Goal: Register for event/course

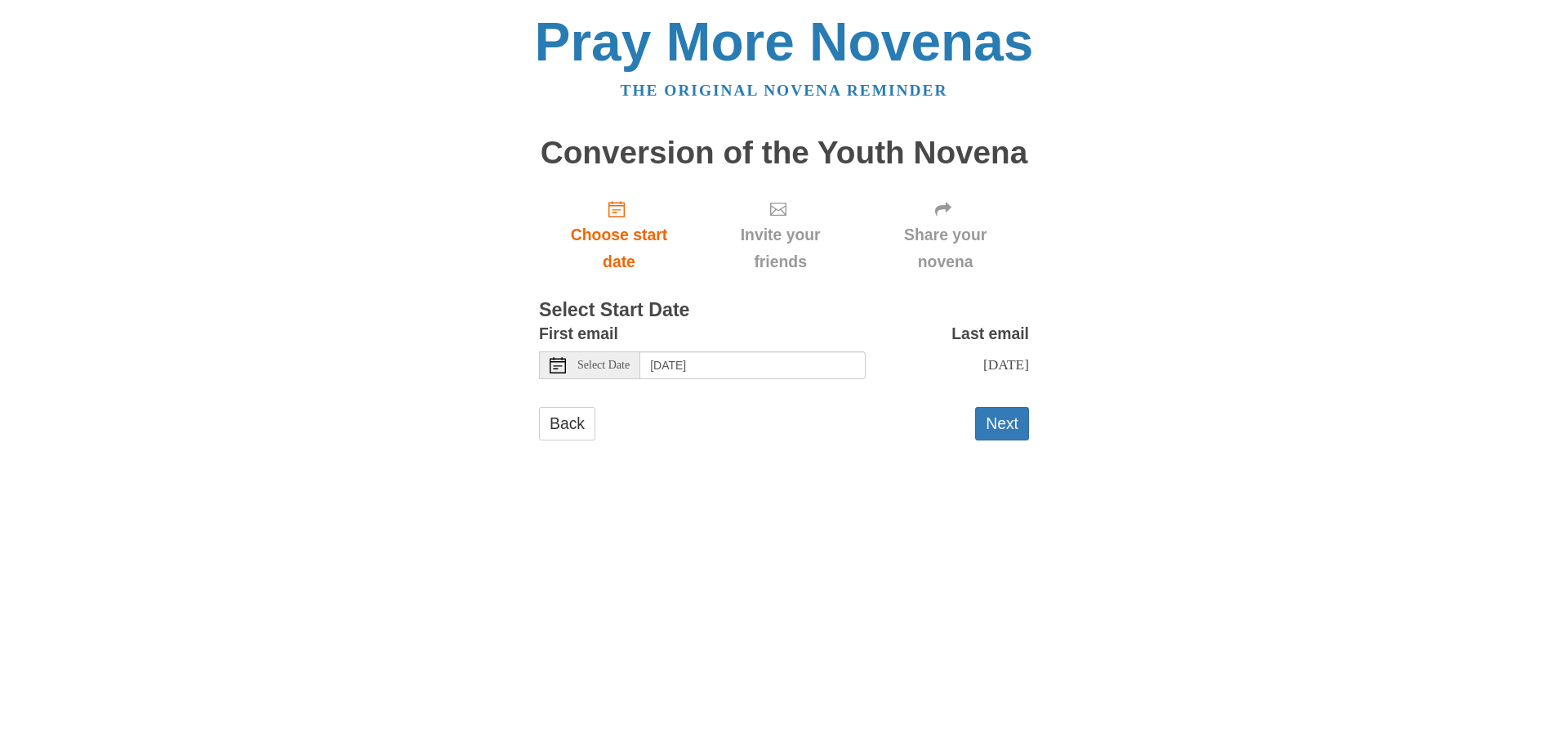
click at [606, 365] on span "Select Date" at bounding box center [604, 365] width 52 height 11
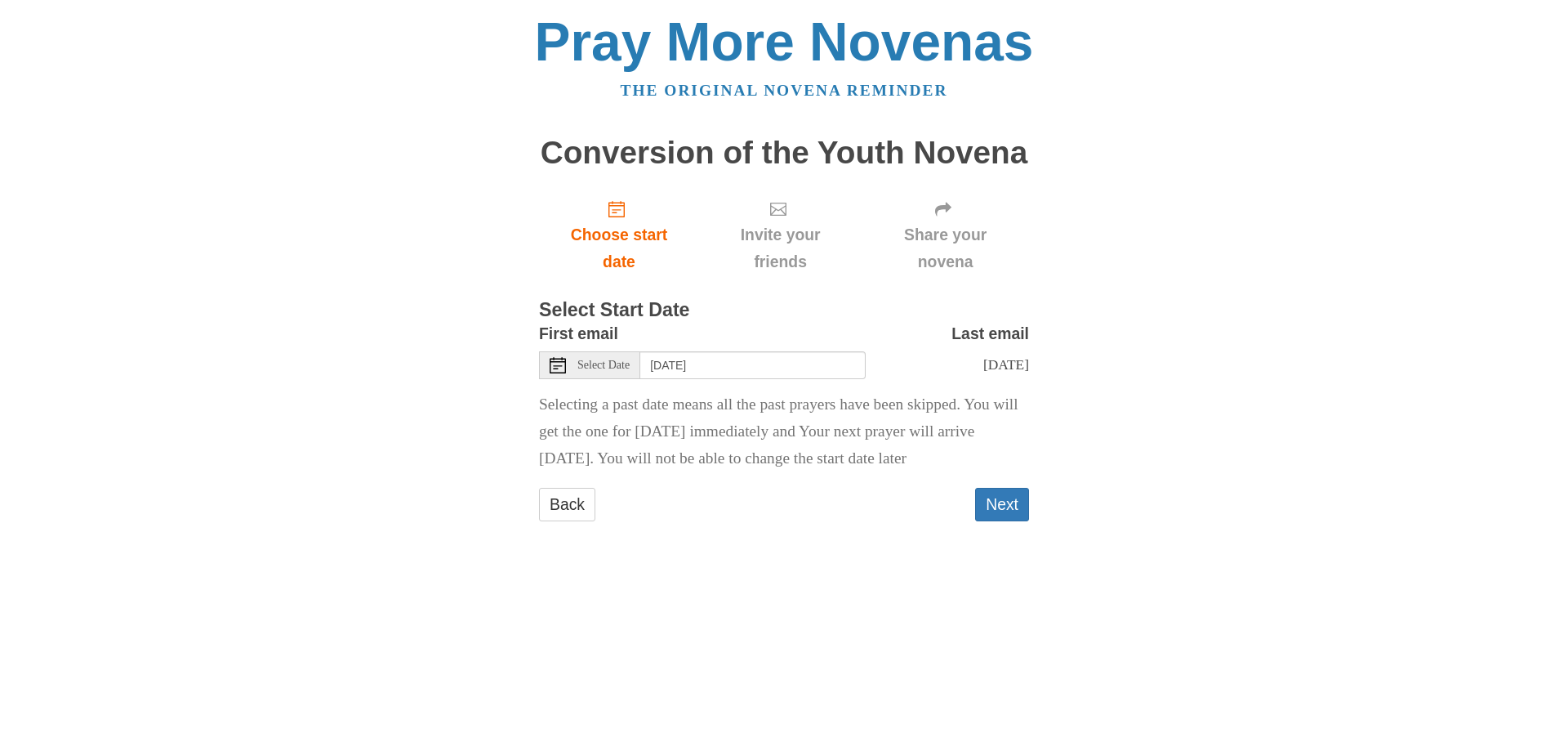
click at [601, 361] on span "Select Date" at bounding box center [604, 365] width 52 height 11
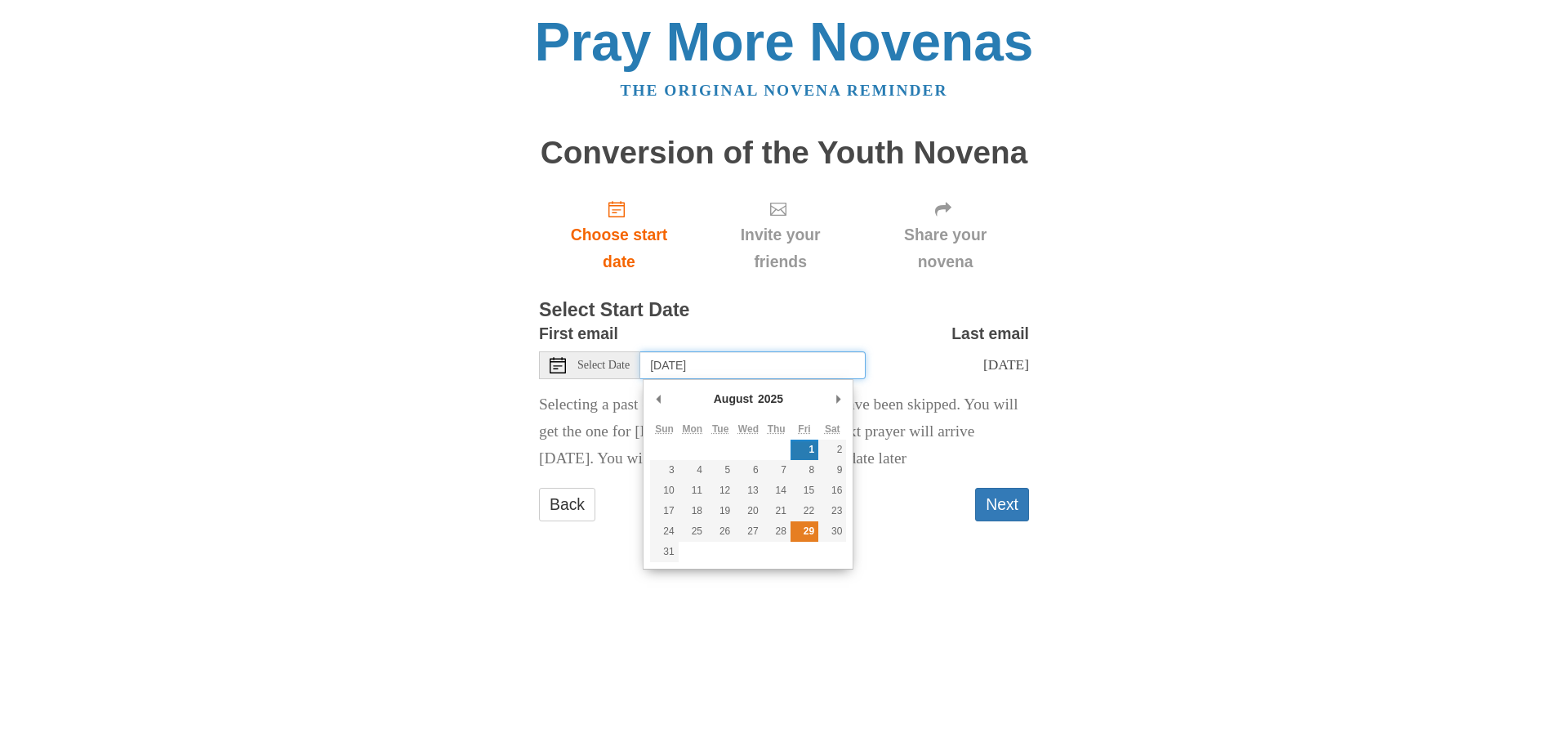
type input "Friday, August 29th"
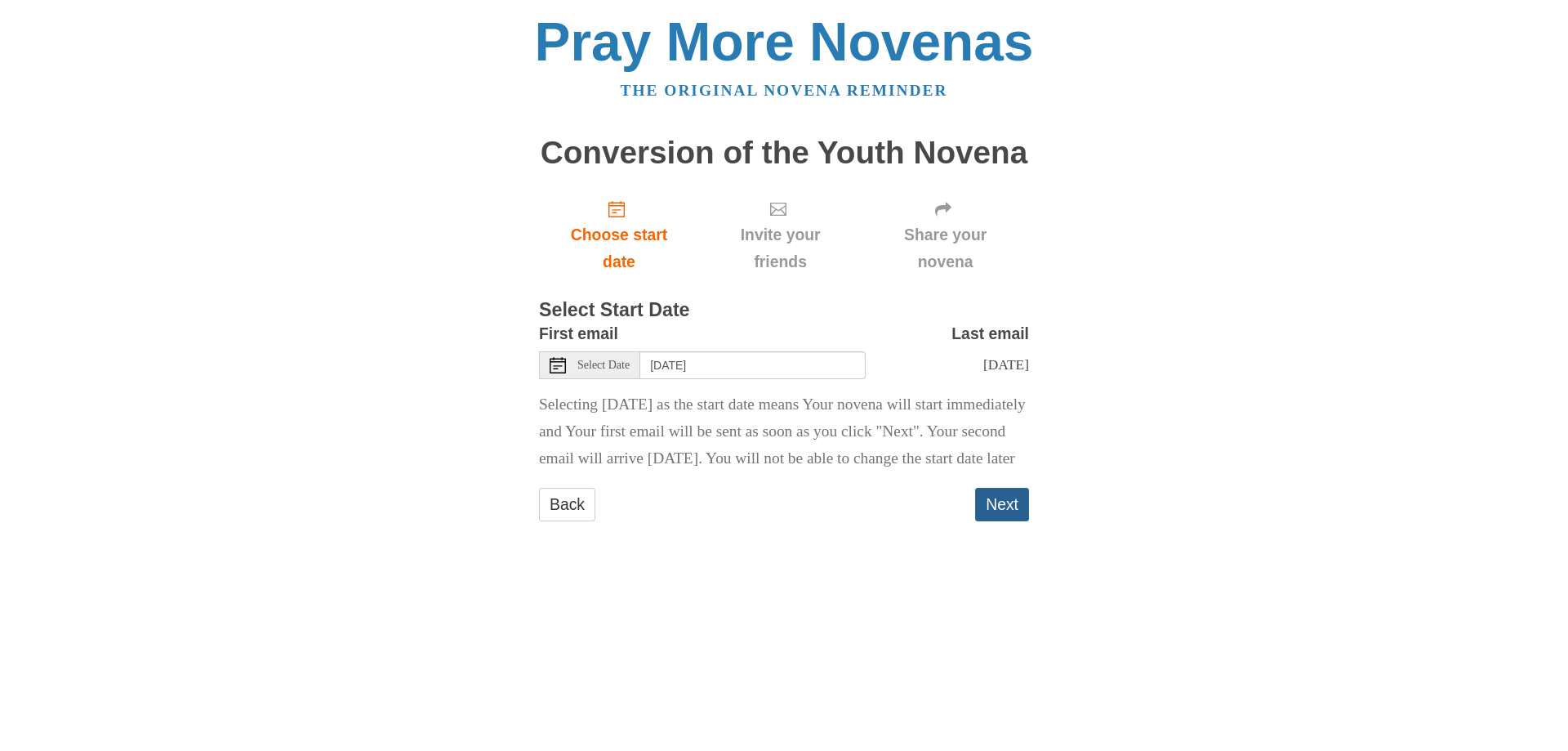
click at [1003, 521] on button "Next" at bounding box center [1002, 504] width 54 height 34
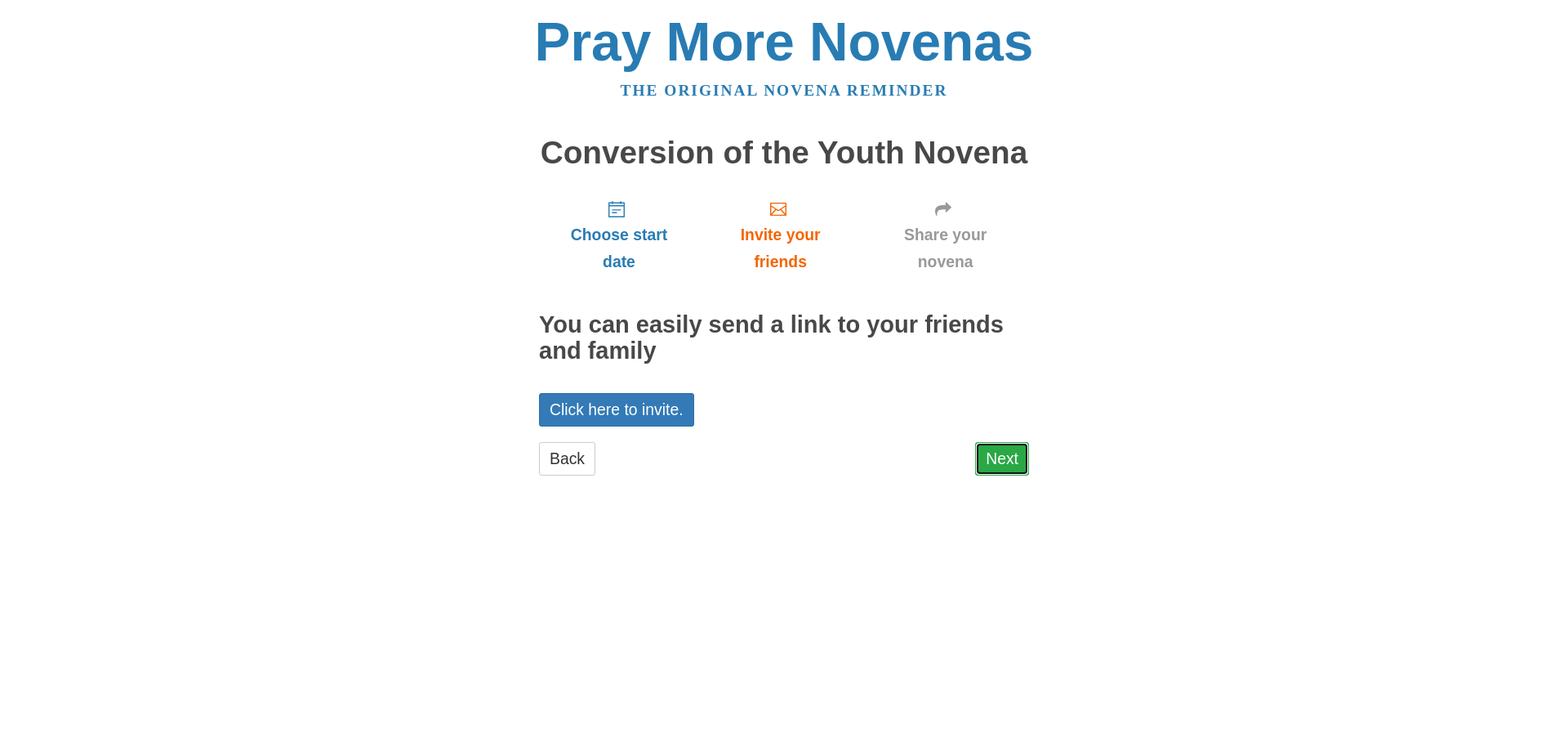
click at [990, 462] on link "Next" at bounding box center [1002, 458] width 54 height 34
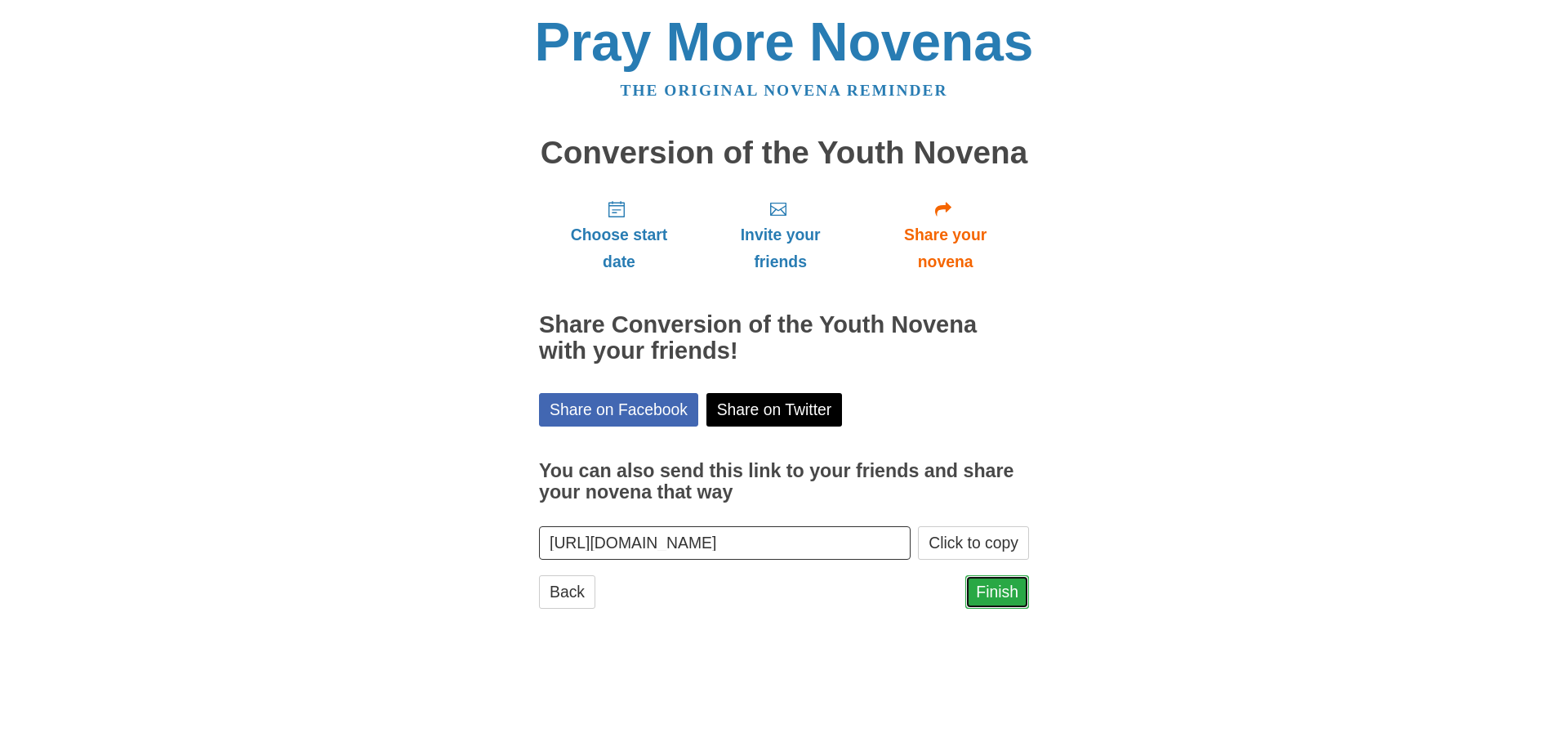
click at [1010, 590] on link "Finish" at bounding box center [997, 592] width 63 height 34
